Goal: Task Accomplishment & Management: Use online tool/utility

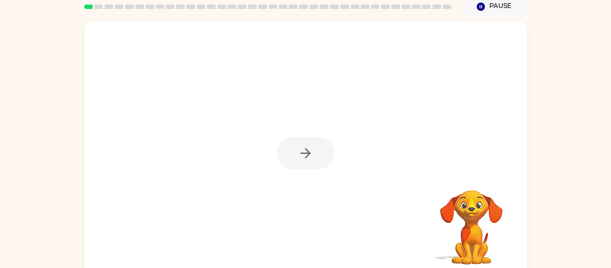
scroll to position [46, 0]
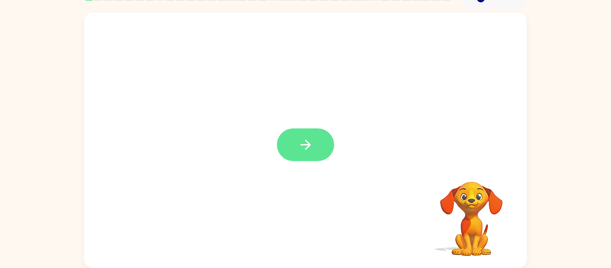
click at [308, 145] on icon "button" at bounding box center [305, 144] width 10 height 10
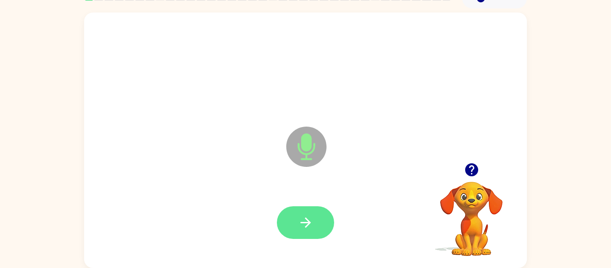
click at [307, 221] on icon "button" at bounding box center [306, 223] width 16 height 16
click at [306, 226] on icon "button" at bounding box center [305, 222] width 10 height 10
click at [316, 221] on button "button" at bounding box center [305, 222] width 57 height 33
click at [304, 225] on icon "button" at bounding box center [306, 223] width 16 height 16
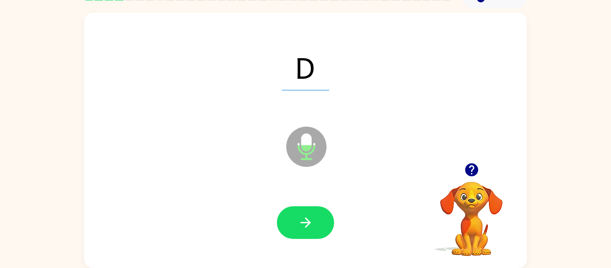
scroll to position [0, 0]
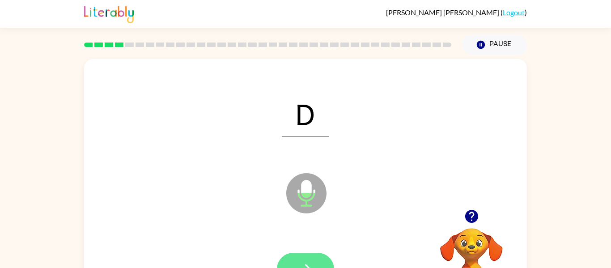
click at [305, 260] on button "button" at bounding box center [305, 269] width 57 height 33
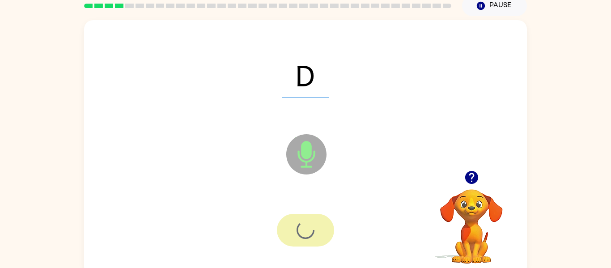
scroll to position [46, 0]
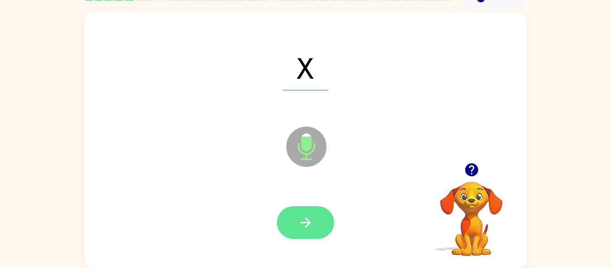
click at [303, 224] on icon "button" at bounding box center [306, 223] width 16 height 16
click at [293, 224] on button "button" at bounding box center [305, 222] width 57 height 33
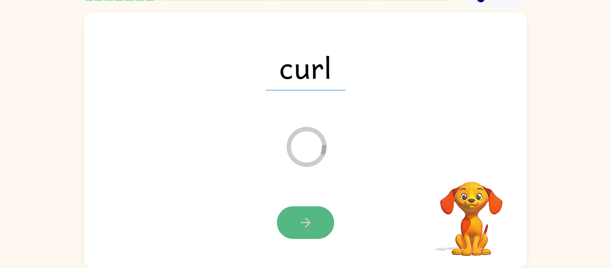
click at [299, 220] on icon "button" at bounding box center [306, 223] width 16 height 16
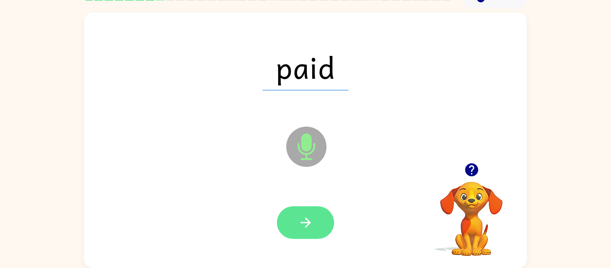
click at [318, 220] on button "button" at bounding box center [305, 222] width 57 height 33
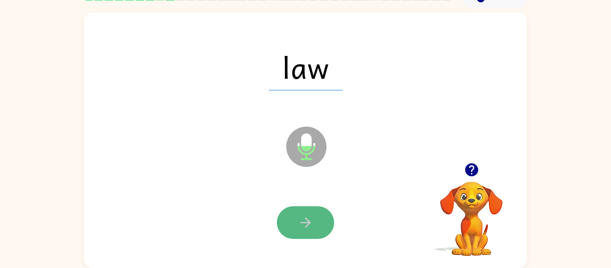
click at [300, 213] on button "button" at bounding box center [305, 222] width 57 height 33
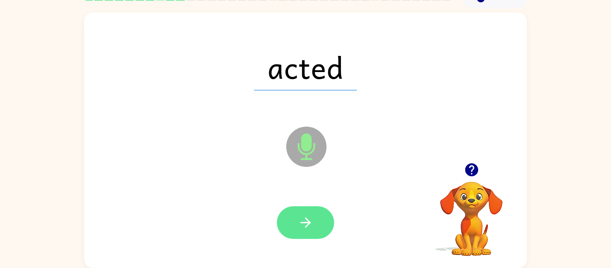
click at [314, 224] on button "button" at bounding box center [305, 222] width 57 height 33
click at [326, 214] on button "button" at bounding box center [305, 222] width 57 height 33
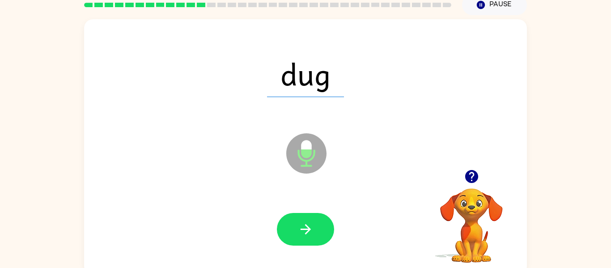
scroll to position [39, 0]
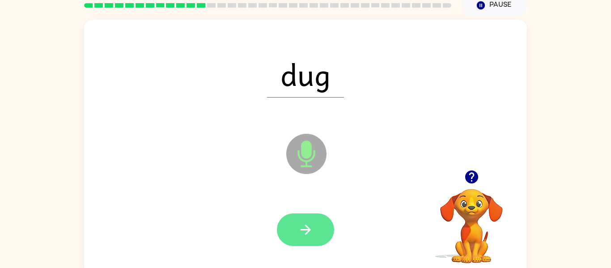
click at [314, 227] on button "button" at bounding box center [305, 229] width 57 height 33
click at [302, 221] on button "button" at bounding box center [305, 229] width 57 height 33
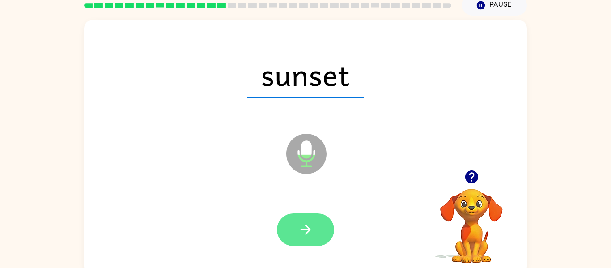
click at [304, 234] on icon "button" at bounding box center [306, 230] width 16 height 16
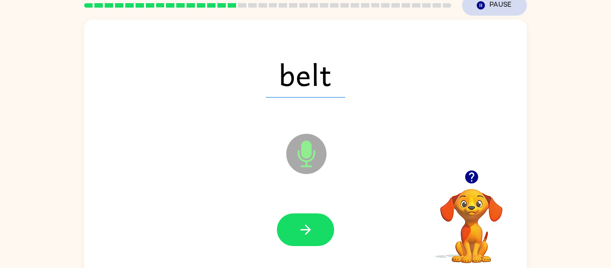
click at [482, 10] on icon "Pause" at bounding box center [481, 5] width 10 height 10
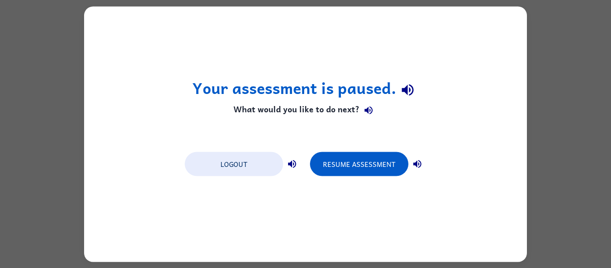
scroll to position [0, 0]
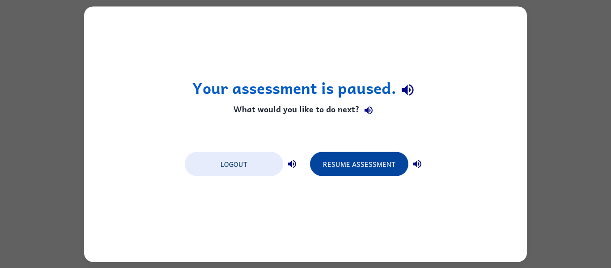
click at [347, 158] on button "Resume Assessment" at bounding box center [359, 164] width 98 height 24
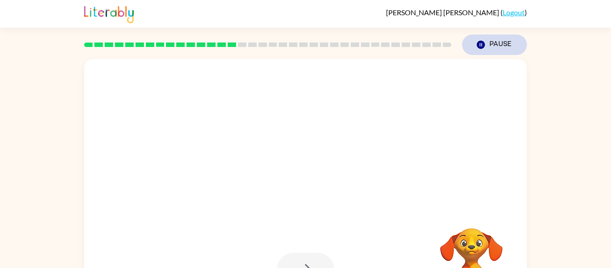
click at [497, 41] on button "Pause Pause" at bounding box center [494, 44] width 65 height 21
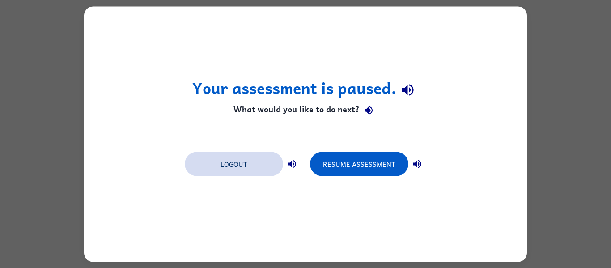
click at [231, 169] on button "Logout" at bounding box center [234, 164] width 98 height 24
